Goal: Task Accomplishment & Management: Use online tool/utility

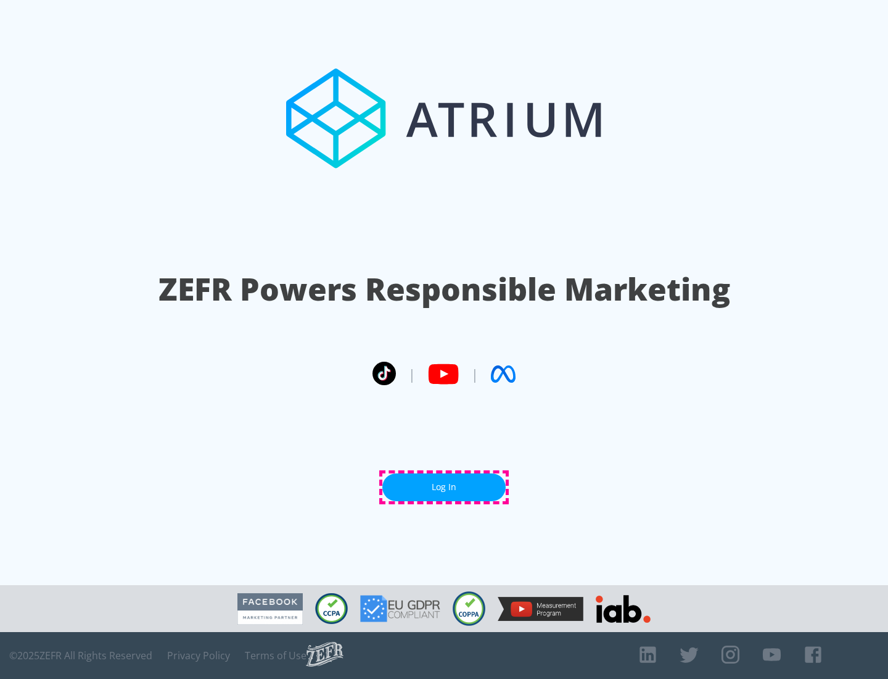
click at [444, 487] on link "Log In" at bounding box center [444, 487] width 123 height 28
